Goal: Download file/media

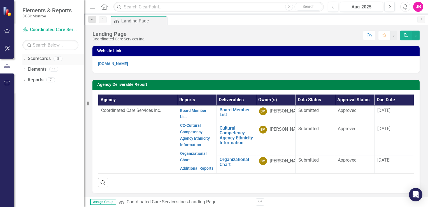
click at [38, 61] on link "Scorecards" at bounding box center [39, 59] width 23 height 6
click at [25, 59] on icon "Dropdown" at bounding box center [24, 59] width 4 height 3
click at [48, 70] on link "Coordinated Care Services Inc." at bounding box center [57, 69] width 53 height 6
click at [57, 69] on link "Coordinated Care Services Inc." at bounding box center [57, 69] width 53 height 6
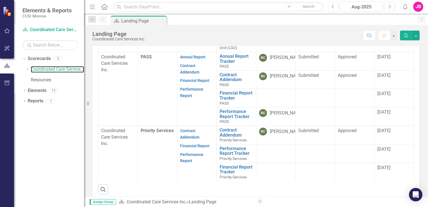
scroll to position [205, 0]
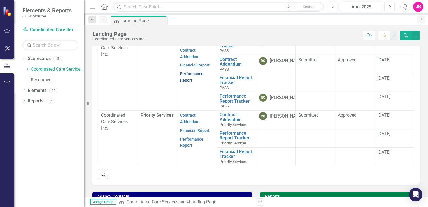
click at [187, 74] on link "Performance Report" at bounding box center [191, 76] width 23 height 11
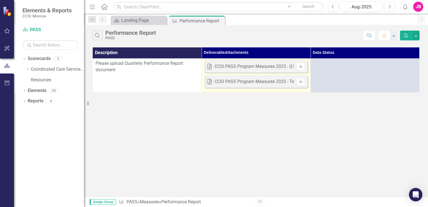
click at [273, 66] on div "CCSI PASS Program Measures 2025 - Q1.xlsx" at bounding box center [259, 66] width 89 height 6
click at [302, 66] on icon at bounding box center [300, 65] width 3 height 3
